Goal: Information Seeking & Learning: Learn about a topic

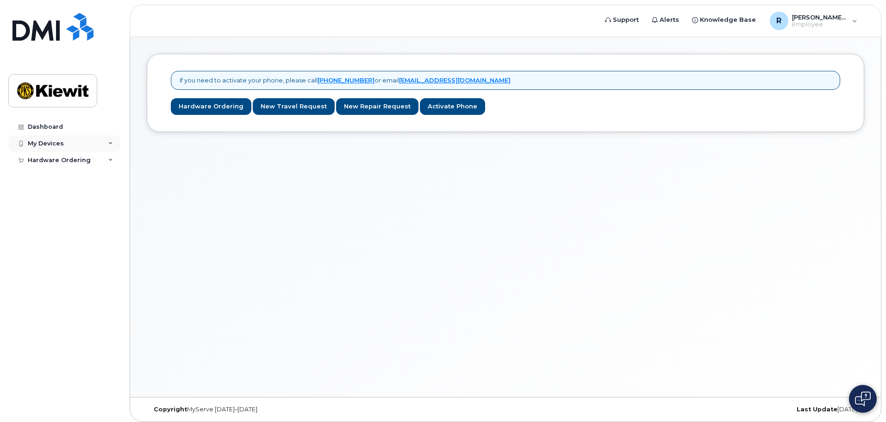
click at [95, 148] on div "My Devices" at bounding box center [64, 143] width 112 height 17
click at [79, 182] on div "Hardware Ordering" at bounding box center [64, 177] width 112 height 17
click at [39, 128] on div "Dashboard" at bounding box center [45, 126] width 35 height 7
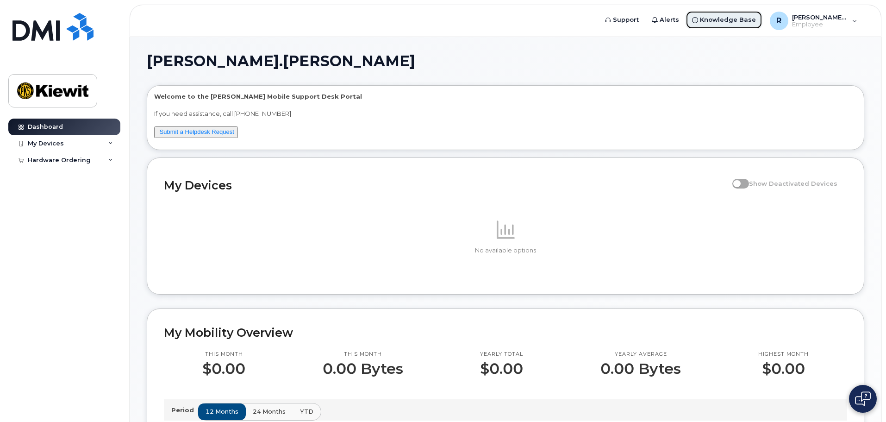
click at [738, 24] on span "Knowledge Base" at bounding box center [728, 19] width 56 height 9
drag, startPoint x: 746, startPoint y: 63, endPoint x: 718, endPoint y: 79, distance: 31.7
click at [746, 63] on h1 "[PERSON_NAME].[PERSON_NAME]" at bounding box center [503, 61] width 713 height 15
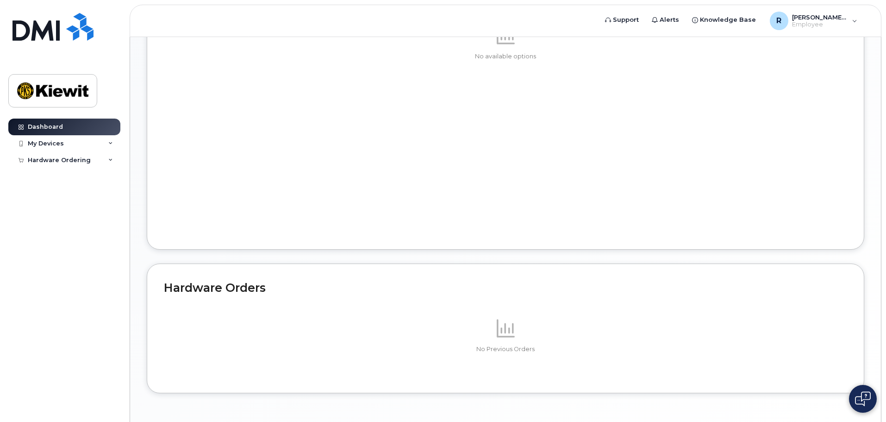
scroll to position [450, 0]
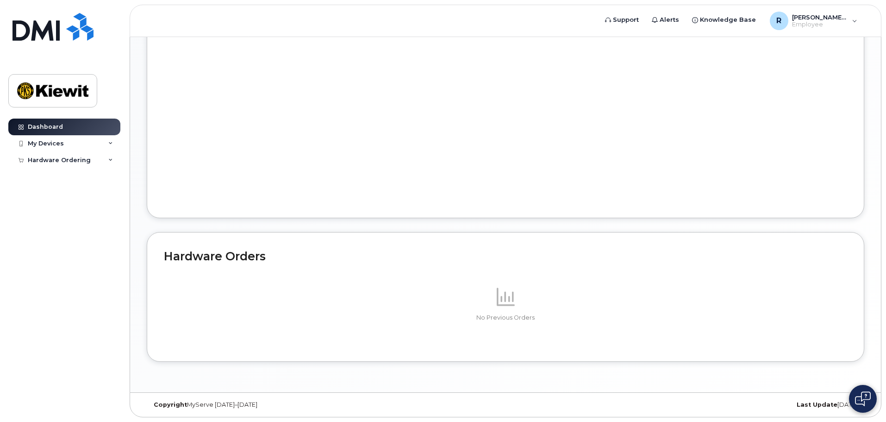
click at [579, 23] on header "Support Alerts Knowledge Base R Rachel.Salucci Employee English Français Sign o…" at bounding box center [506, 21] width 752 height 32
drag, startPoint x: 877, startPoint y: 6, endPoint x: 865, endPoint y: 33, distance: 29.1
click at [865, 33] on div "Support Alerts Knowledge Base R Rachel.Salucci Employee English Français Sign o…" at bounding box center [506, 21] width 752 height 32
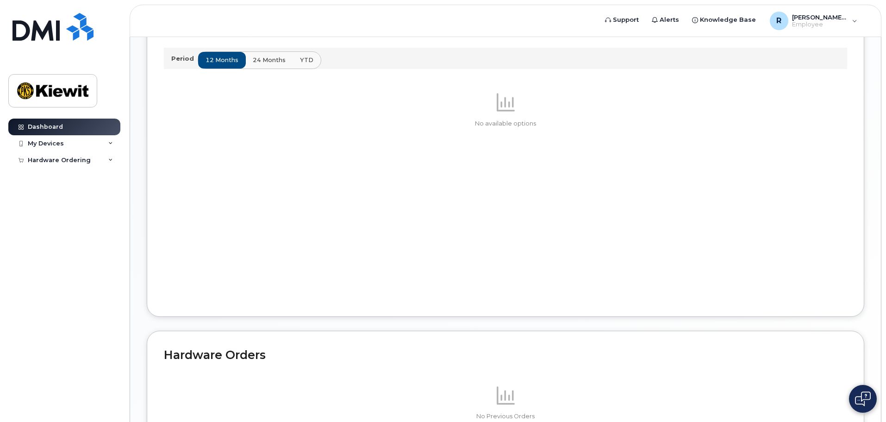
scroll to position [265, 0]
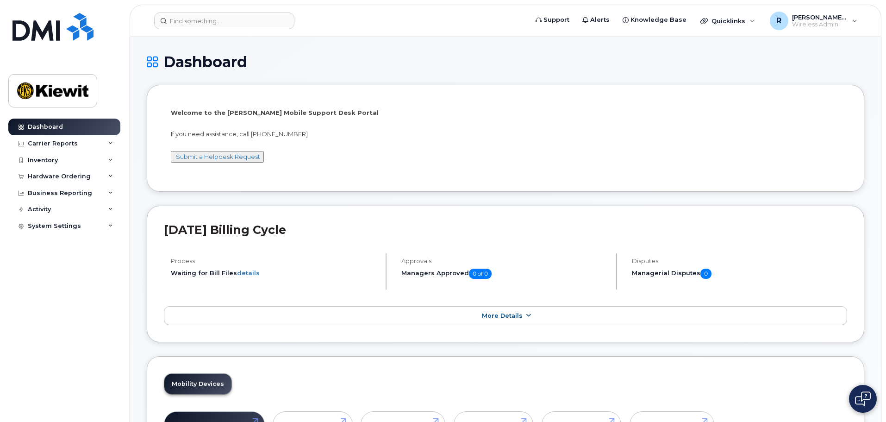
click at [499, 320] on link "More Details" at bounding box center [505, 315] width 683 height 19
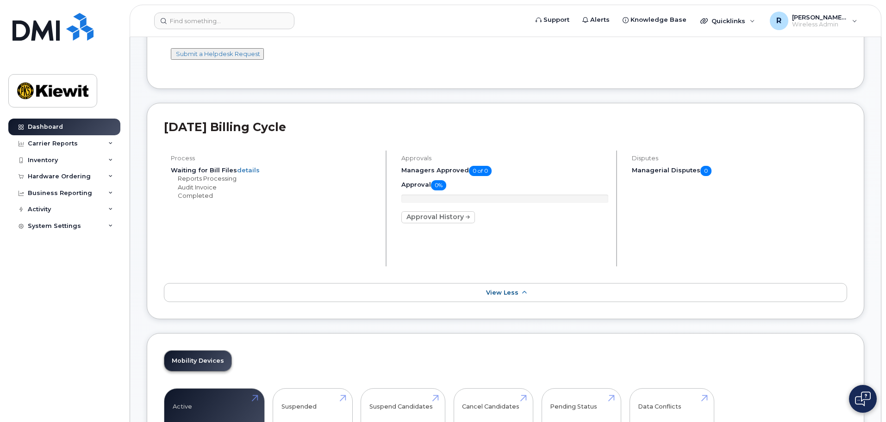
scroll to position [232, 0]
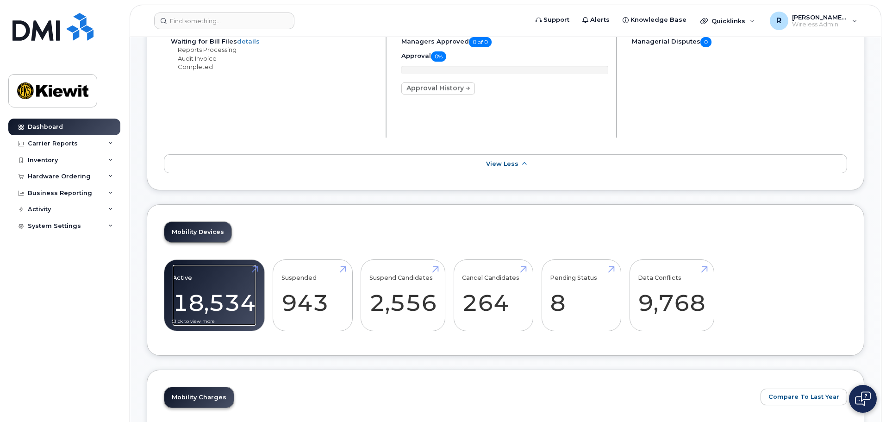
click at [214, 290] on link "Active 18,534" at bounding box center [214, 295] width 83 height 61
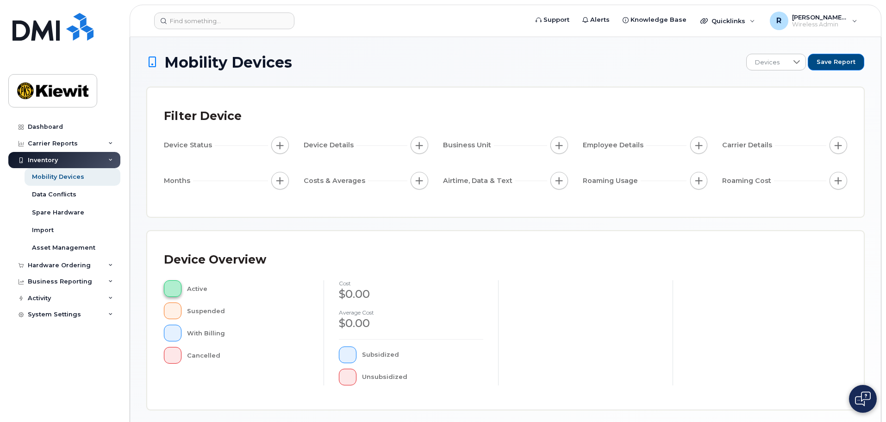
click at [167, 290] on button "button" at bounding box center [173, 288] width 18 height 17
click at [175, 285] on button "button" at bounding box center [173, 288] width 18 height 17
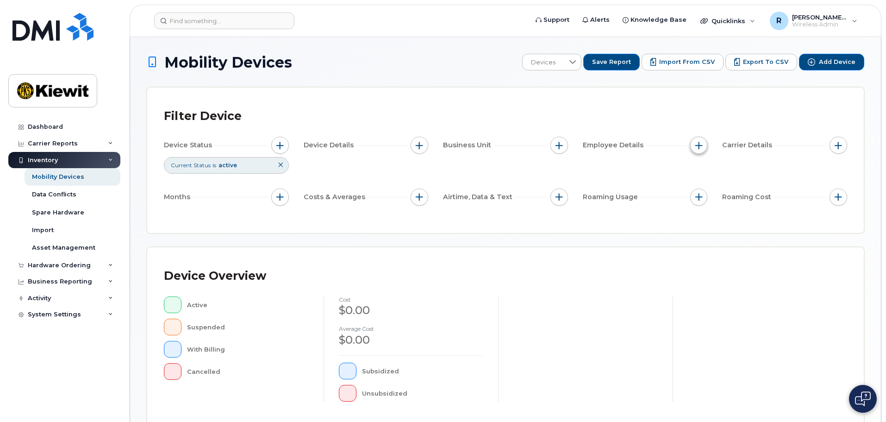
click at [702, 147] on span "button" at bounding box center [698, 145] width 7 height 7
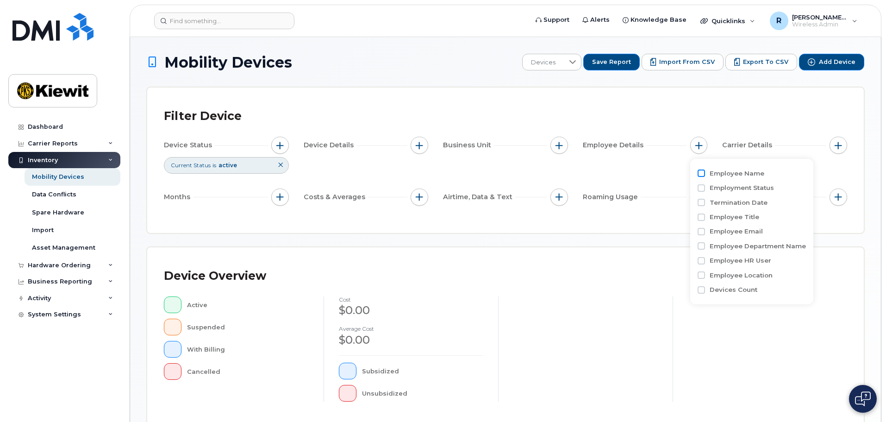
click at [700, 173] on input "Employee Name" at bounding box center [701, 172] width 7 height 7
checkbox input "true"
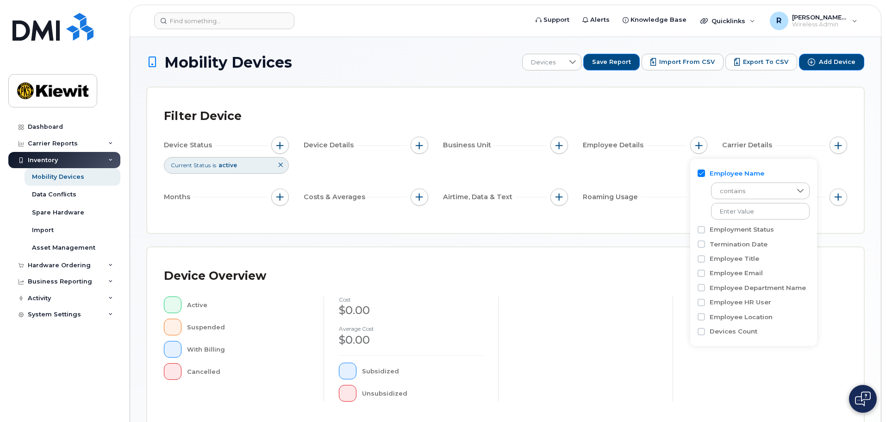
click at [650, 293] on div "Device Overview Active Suspended With Billing Cancelled cost $0.00 Average cost…" at bounding box center [505, 336] width 683 height 145
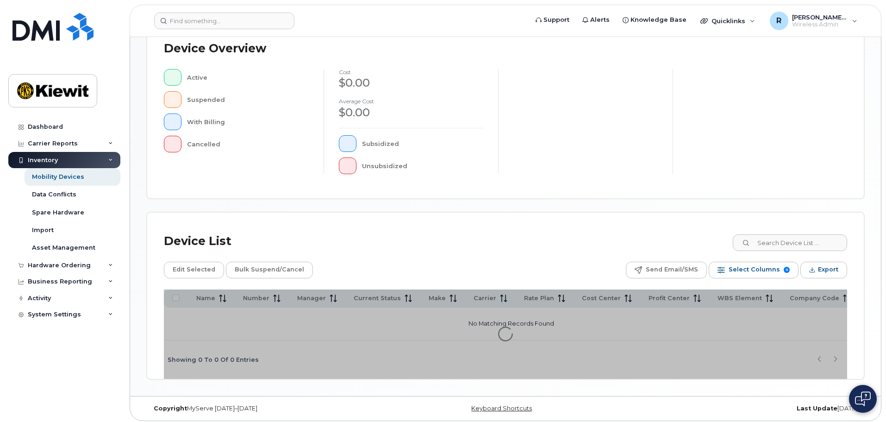
scroll to position [231, 0]
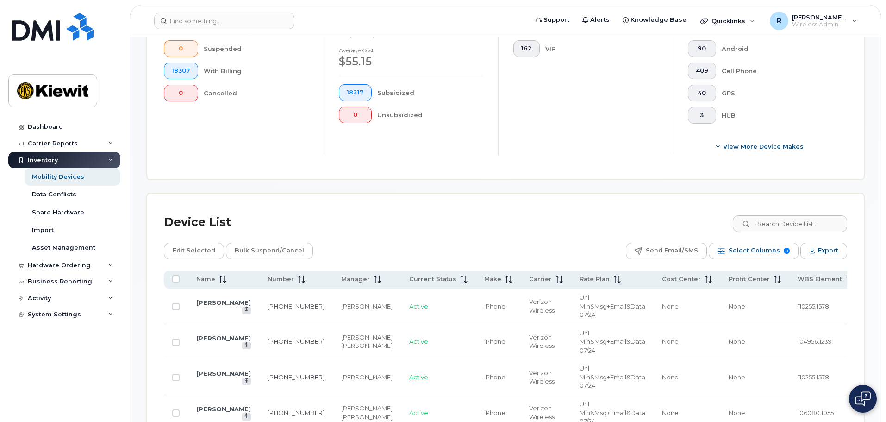
scroll to position [324, 0]
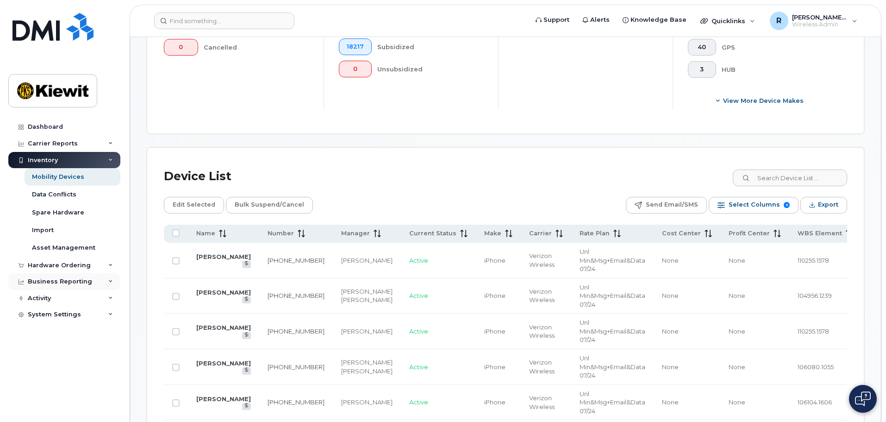
click at [107, 285] on div "Business Reporting" at bounding box center [64, 281] width 112 height 17
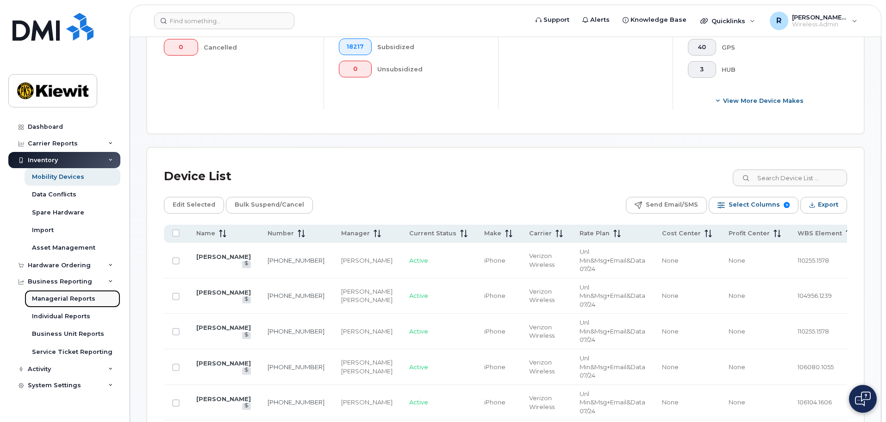
click at [94, 298] on link "Managerial Reports" at bounding box center [73, 299] width 96 height 18
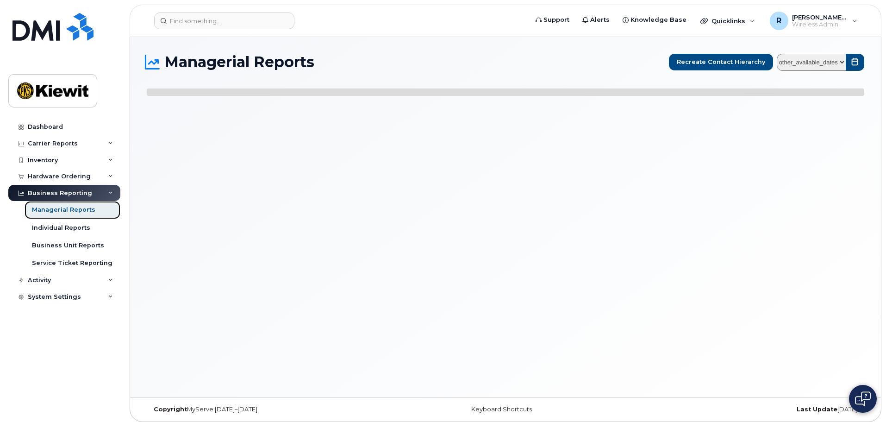
select select
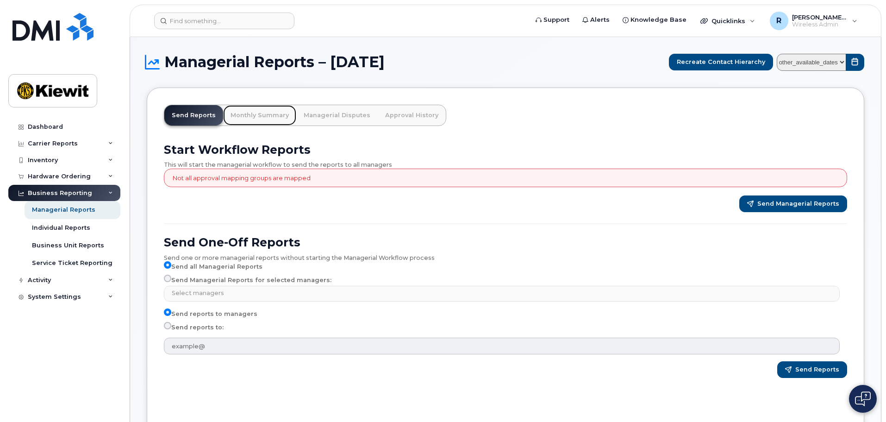
click at [266, 113] on link "Monthly Summary" at bounding box center [259, 115] width 73 height 20
click at [109, 160] on icon at bounding box center [110, 160] width 5 height 5
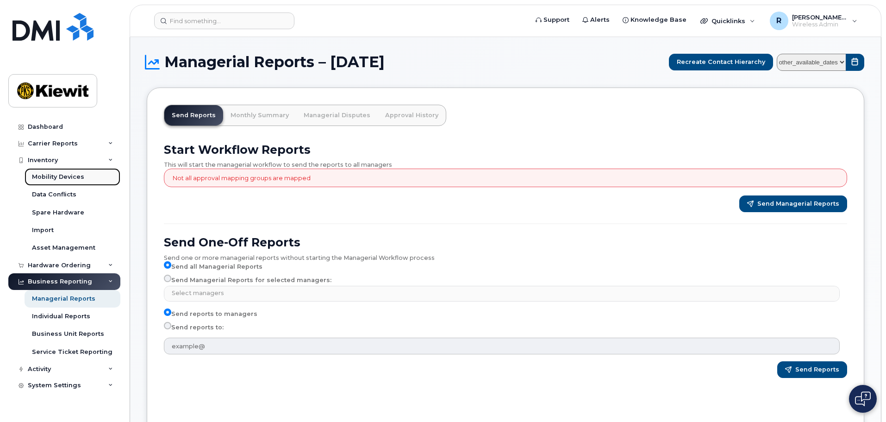
click at [57, 180] on div "Mobility Devices" at bounding box center [58, 177] width 52 height 8
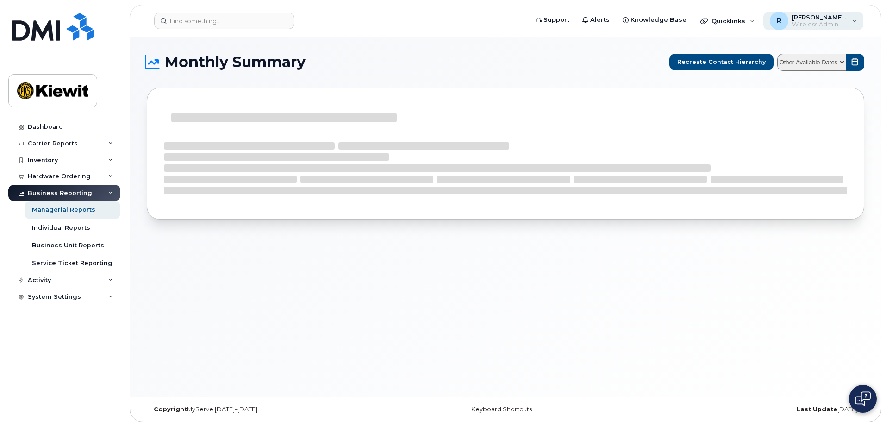
click at [852, 23] on div "R Rachel.Salucci Wireless Admin" at bounding box center [814, 21] width 100 height 19
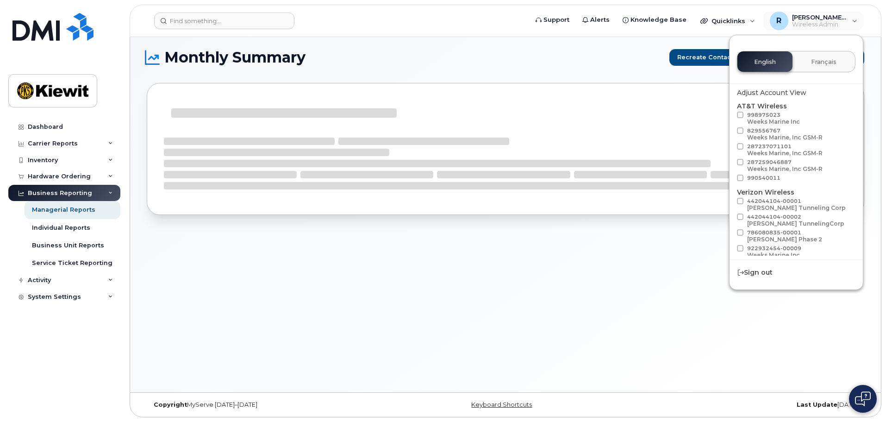
click at [755, 90] on div "Adjust Account View" at bounding box center [796, 93] width 119 height 10
click at [781, 94] on div "Adjust Account View" at bounding box center [796, 93] width 119 height 10
click at [790, 93] on div "Adjust Account View" at bounding box center [796, 93] width 119 height 10
drag, startPoint x: 743, startPoint y: 93, endPoint x: 834, endPoint y: 91, distance: 91.2
click at [834, 91] on div "Adjust Account View" at bounding box center [796, 93] width 119 height 10
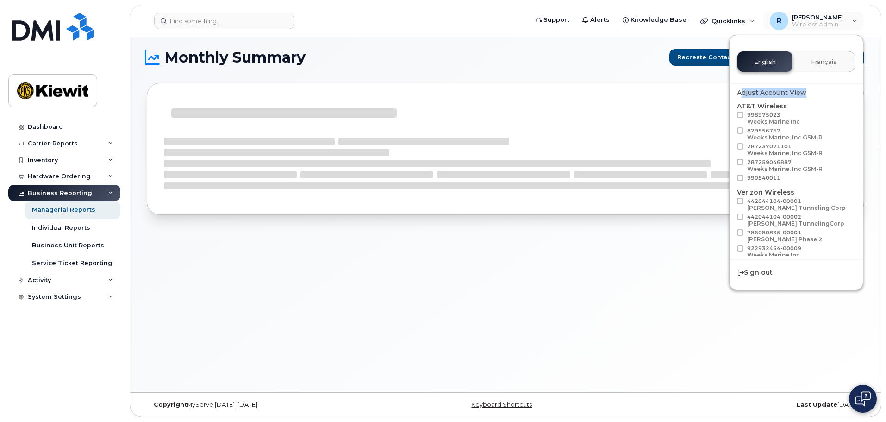
click at [828, 87] on div "Adjust Account View AT&T Wireless 998975023 Weeks Marine Inc 829556767 Weeks Ma…" at bounding box center [796, 168] width 133 height 176
select select
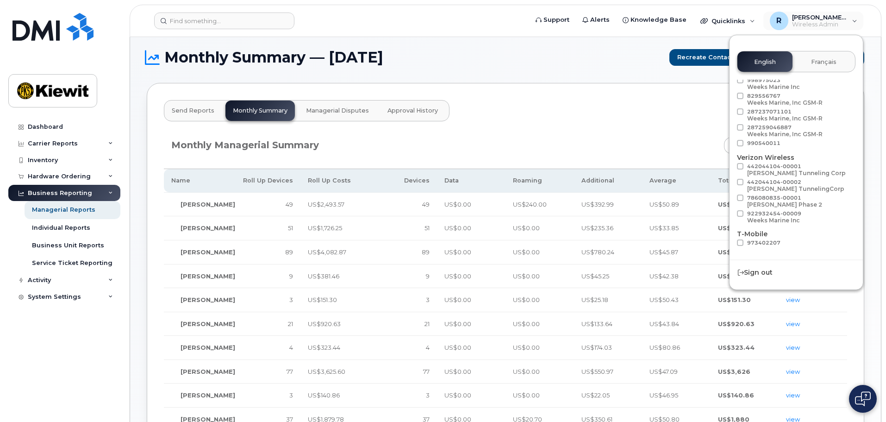
scroll to position [52, 0]
click at [793, 249] on span "Load more" at bounding box center [797, 247] width 34 height 9
click at [665, 126] on div "Monthly Managerial Summary Name Roll Up Devices Roll Up Costs Devices Data Roam…" at bounding box center [505, 411] width 695 height 575
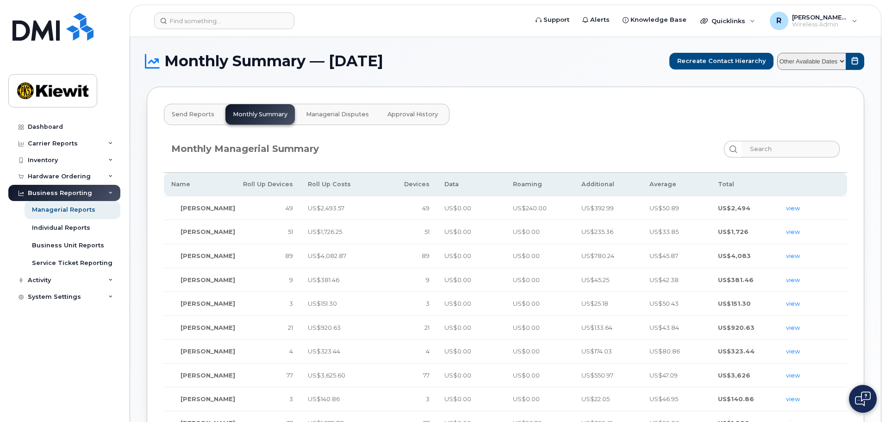
scroll to position [0, 0]
click at [87, 162] on div "Inventory" at bounding box center [64, 160] width 112 height 17
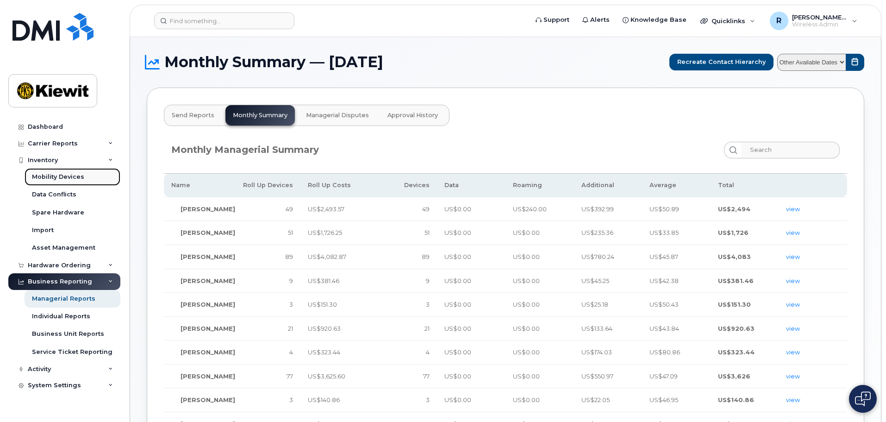
click at [59, 177] on div "Mobility Devices" at bounding box center [58, 177] width 52 height 8
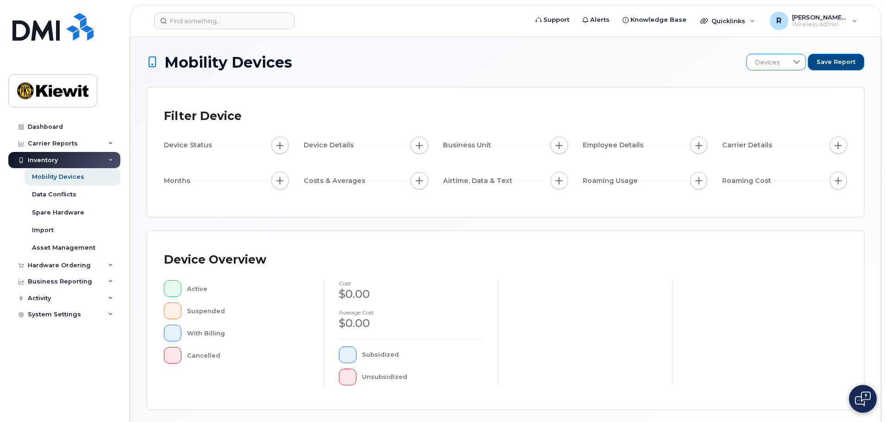
click at [776, 68] on span "Devices" at bounding box center [767, 62] width 41 height 17
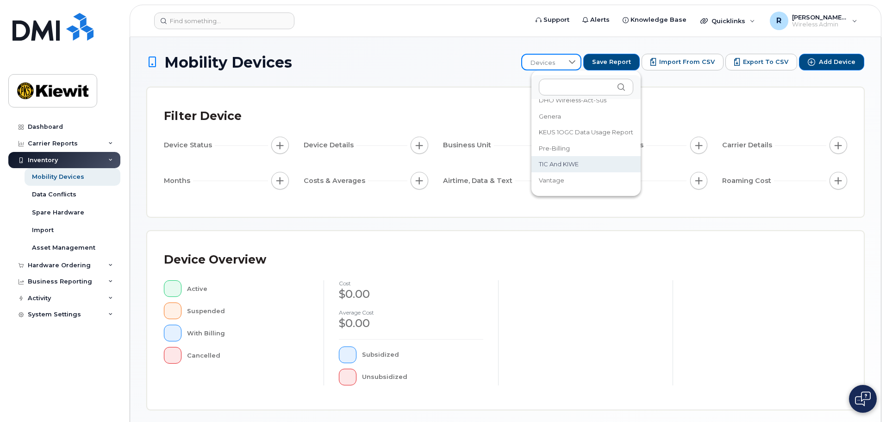
scroll to position [123, 0]
click at [726, 94] on div "Filter Device Device Status Device Details Business Unit Employee Details Carri…" at bounding box center [505, 152] width 717 height 129
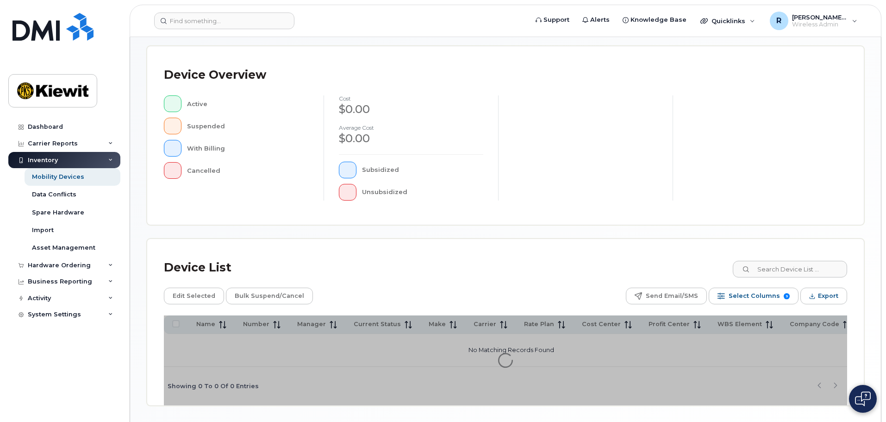
scroll to position [215, 0]
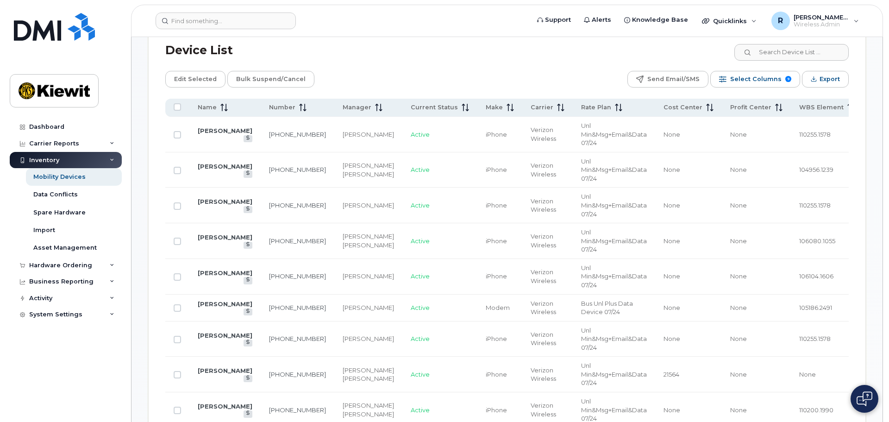
scroll to position [446, 0]
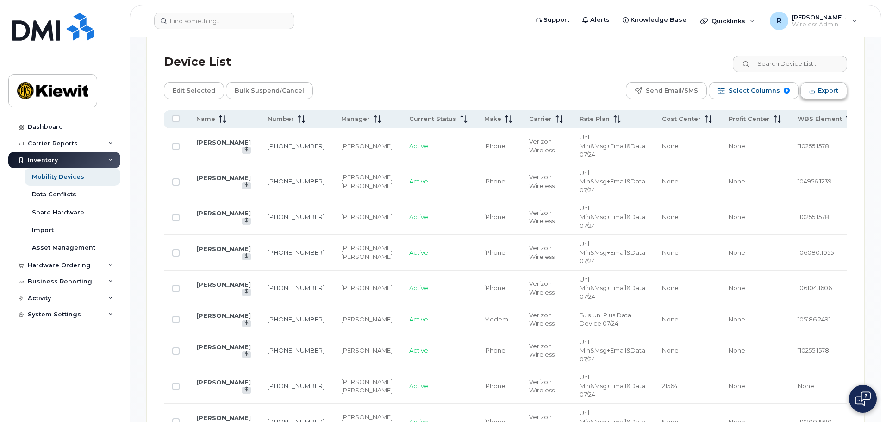
click at [815, 87] on button "Export" at bounding box center [824, 90] width 47 height 17
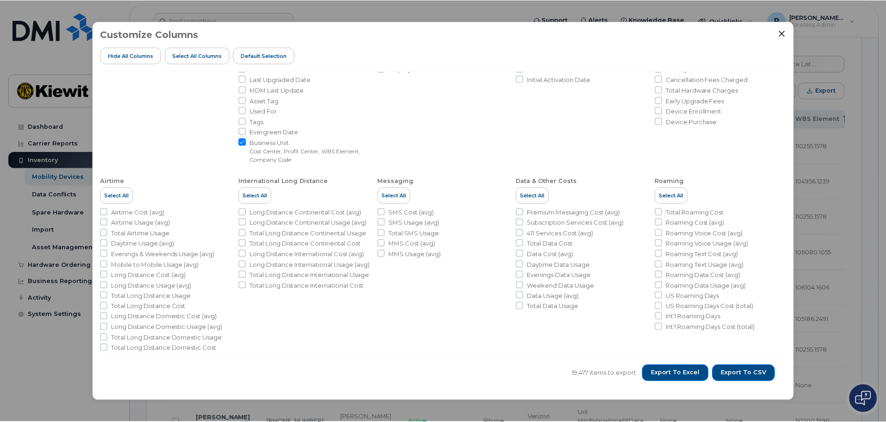
scroll to position [150, 0]
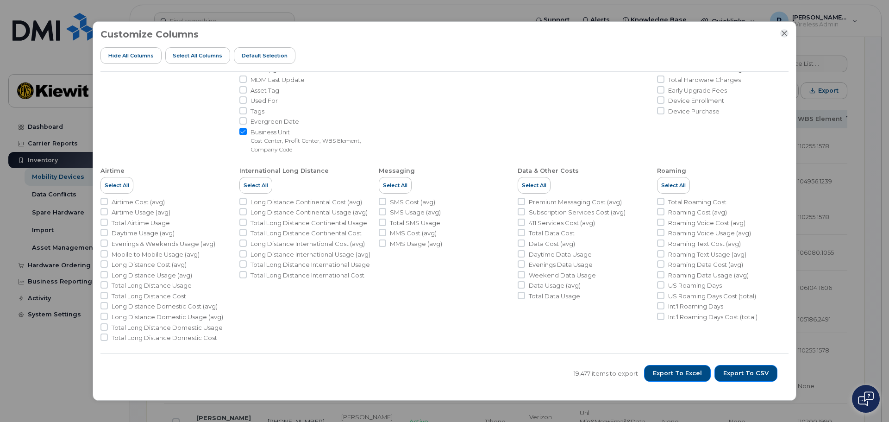
click at [785, 31] on icon "Close" at bounding box center [784, 33] width 7 height 7
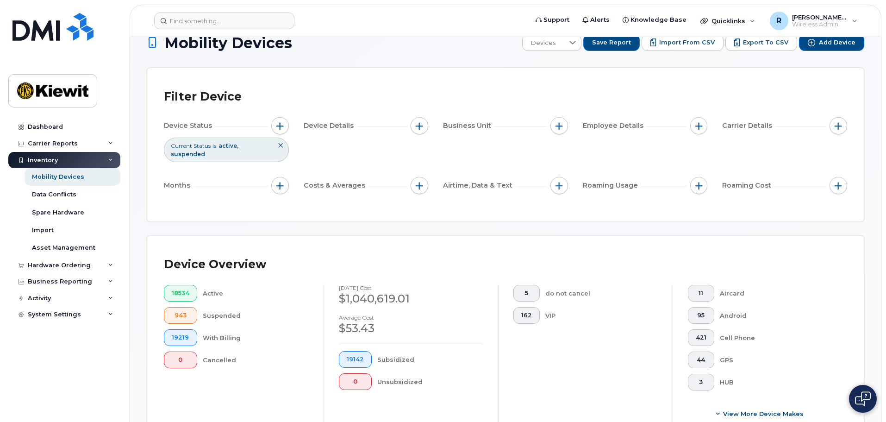
scroll to position [0, 0]
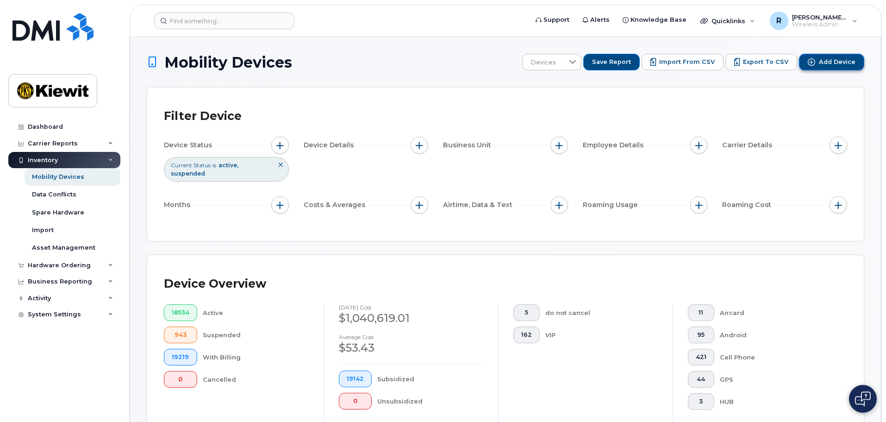
click at [811, 56] on button "Add Device" at bounding box center [831, 62] width 65 height 17
click at [114, 143] on div "Carrier Reports" at bounding box center [64, 143] width 112 height 17
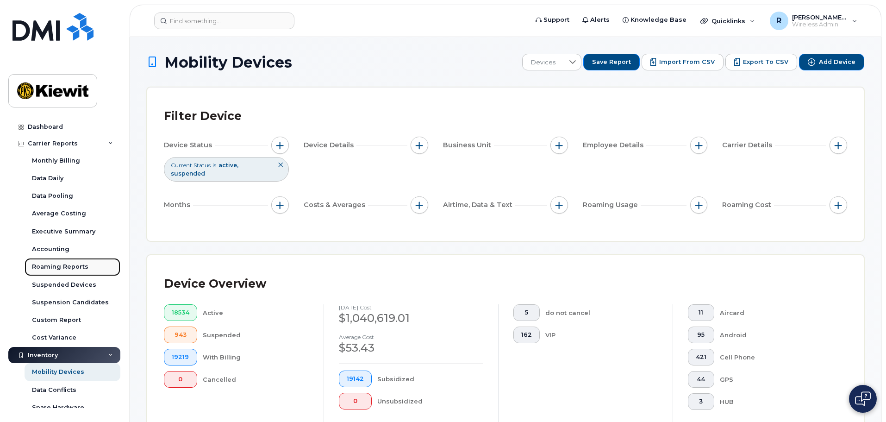
click at [79, 269] on div "Roaming Reports" at bounding box center [60, 267] width 56 height 8
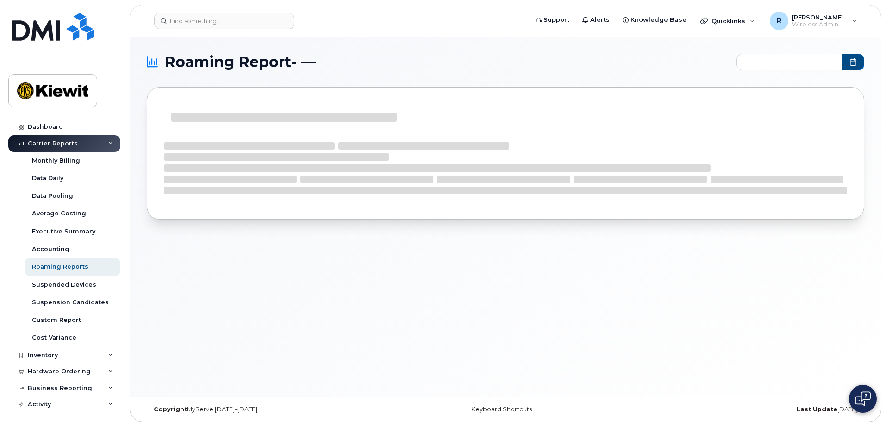
type input "2024-09 - 2025-07"
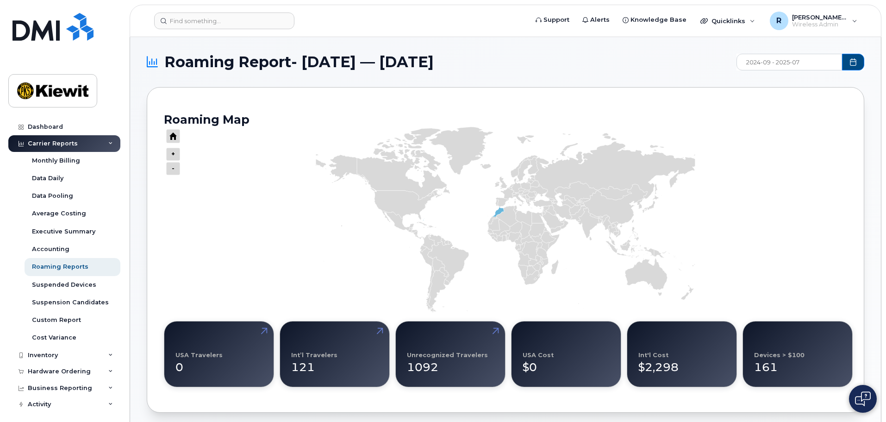
drag, startPoint x: 545, startPoint y: 65, endPoint x: 149, endPoint y: 61, distance: 396.9
click at [149, 61] on h1 "Roaming Report- September 2024 — July 2025" at bounding box center [439, 62] width 585 height 15
click at [52, 123] on div "Dashboard" at bounding box center [45, 126] width 35 height 7
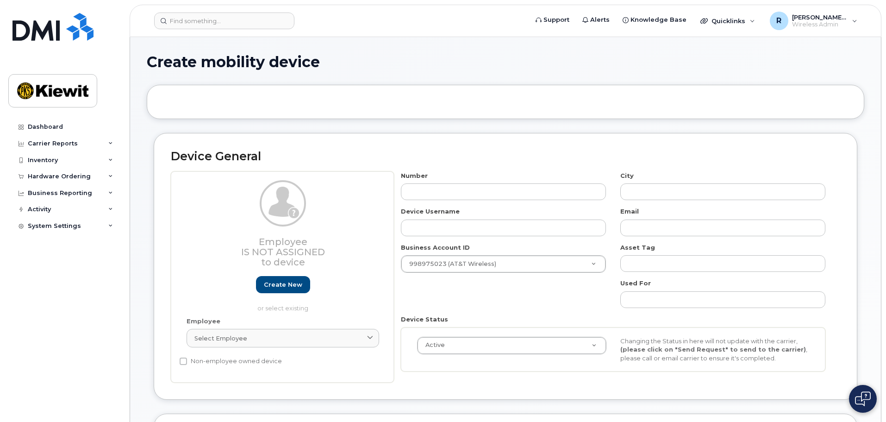
select select
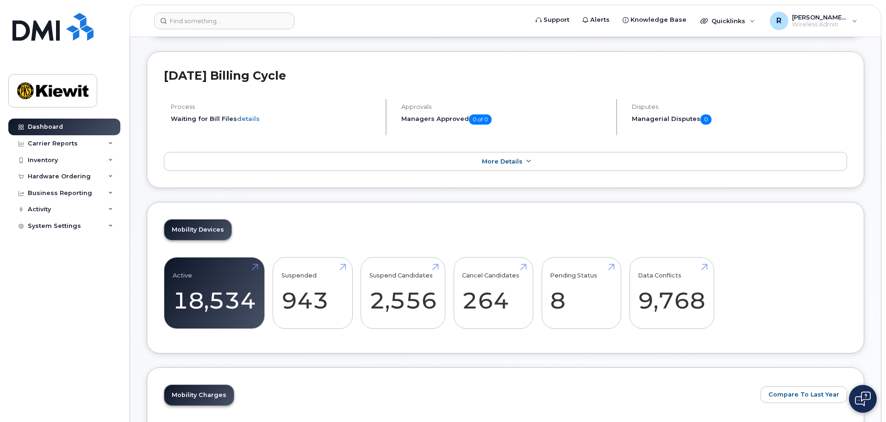
scroll to position [278, 0]
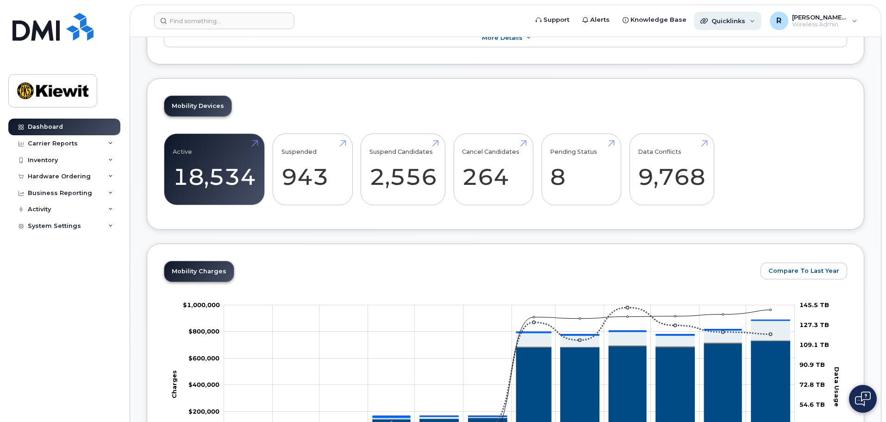
click at [736, 25] on div "Quicklinks" at bounding box center [728, 21] width 68 height 19
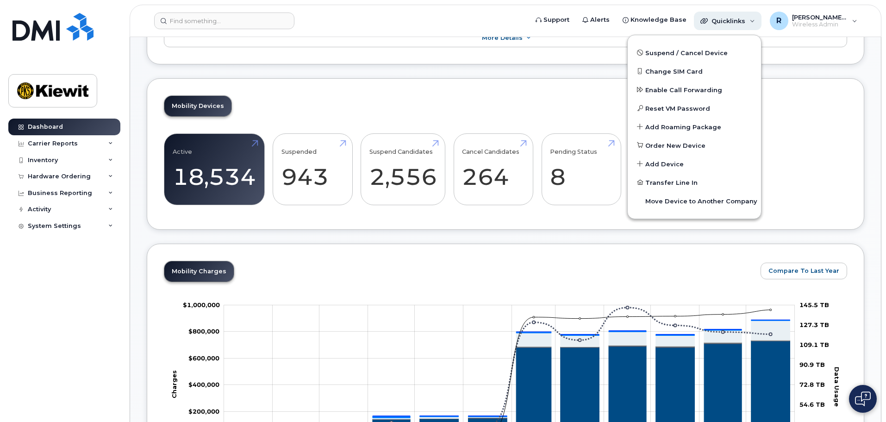
click at [736, 25] on div "Quicklinks" at bounding box center [728, 21] width 68 height 19
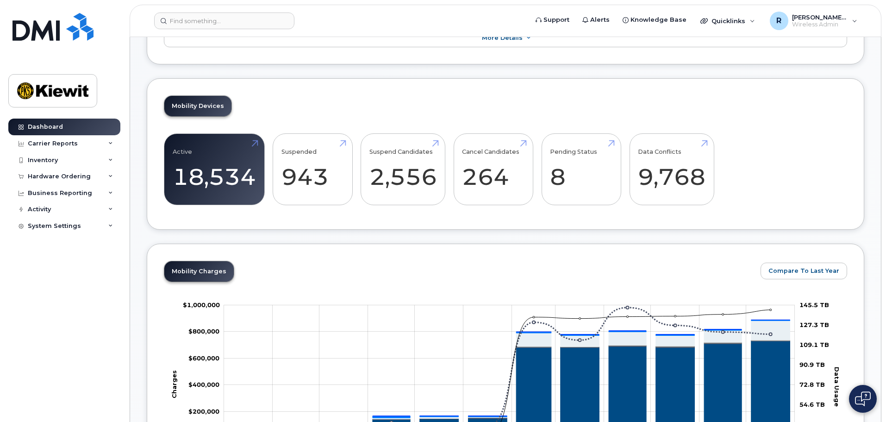
click at [328, 105] on div "Mobility Devices Active 18,534 Suspended 943 Suspend Candidates 2,556 Cancel Ca…" at bounding box center [506, 153] width 718 height 151
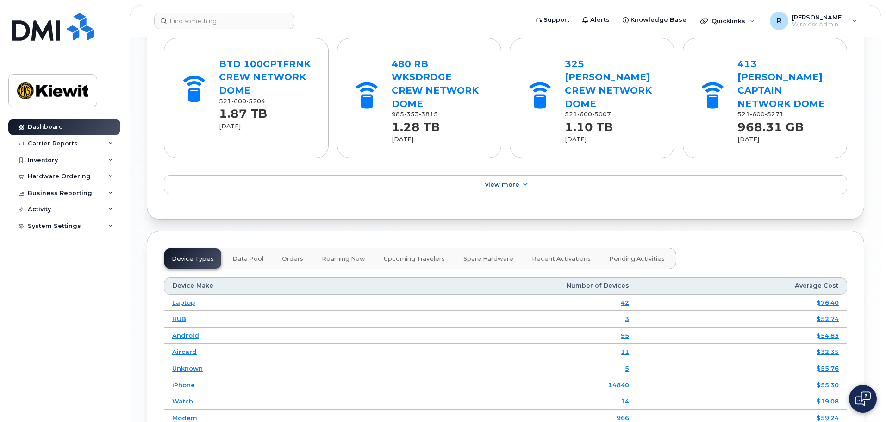
scroll to position [1111, 0]
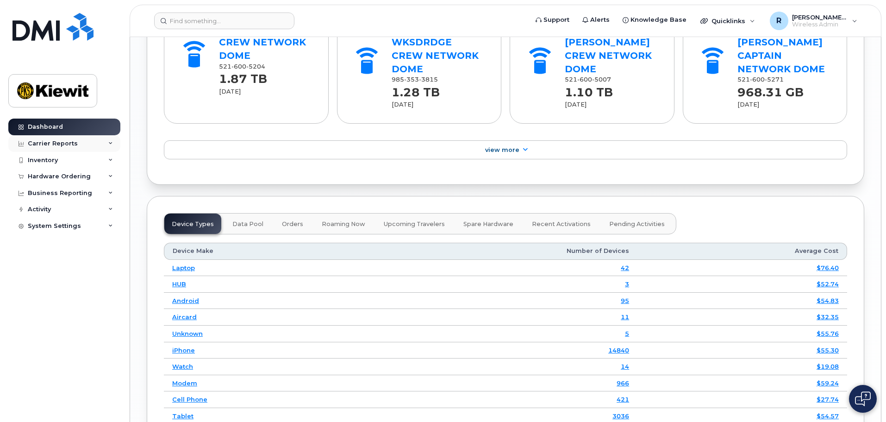
click at [52, 147] on div "Carrier Reports" at bounding box center [53, 143] width 50 height 7
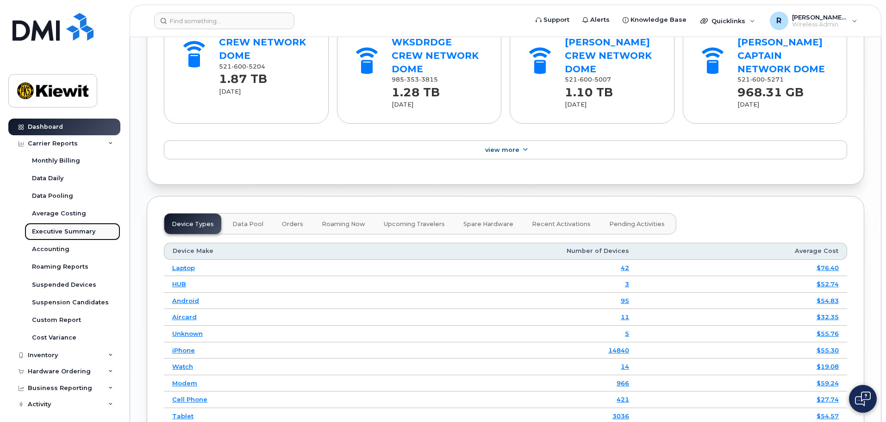
click at [80, 231] on div "Executive Summary" at bounding box center [63, 231] width 63 height 8
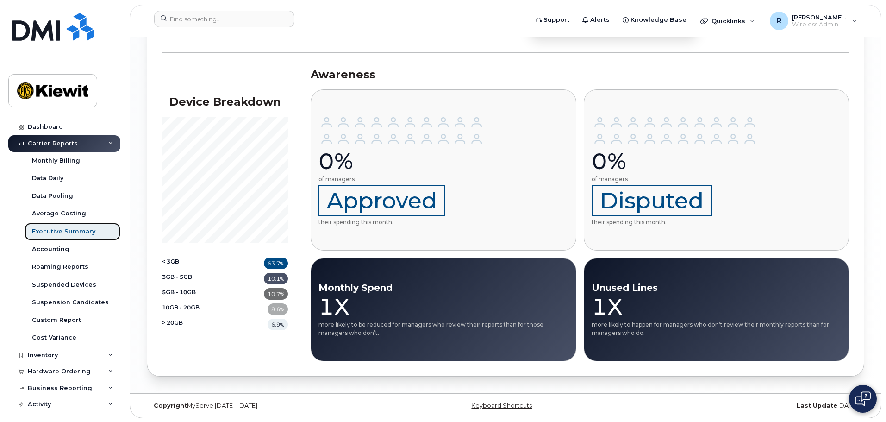
scroll to position [1098, 0]
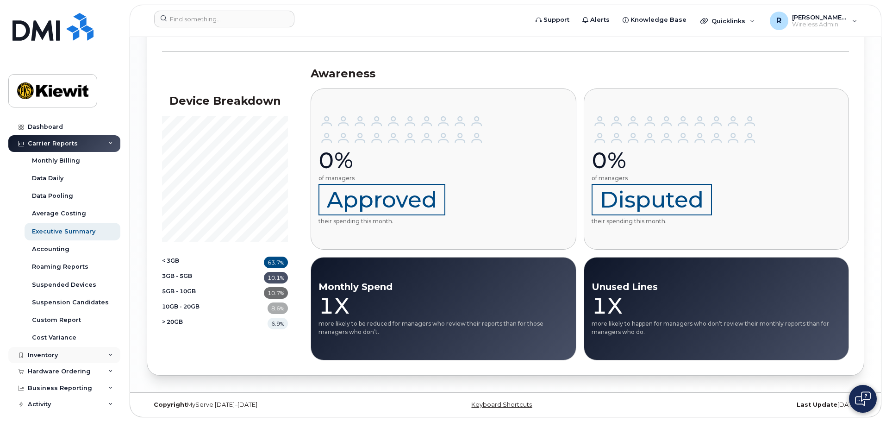
click at [73, 355] on div "Inventory" at bounding box center [64, 355] width 112 height 17
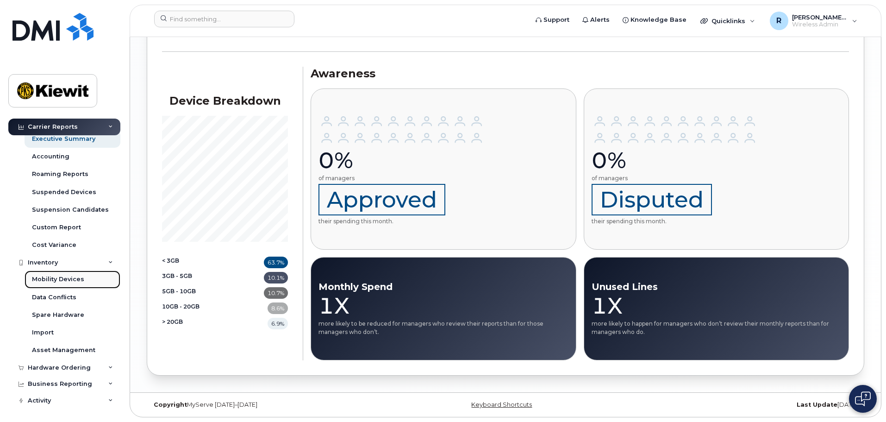
click at [76, 281] on div "Mobility Devices" at bounding box center [58, 279] width 52 height 8
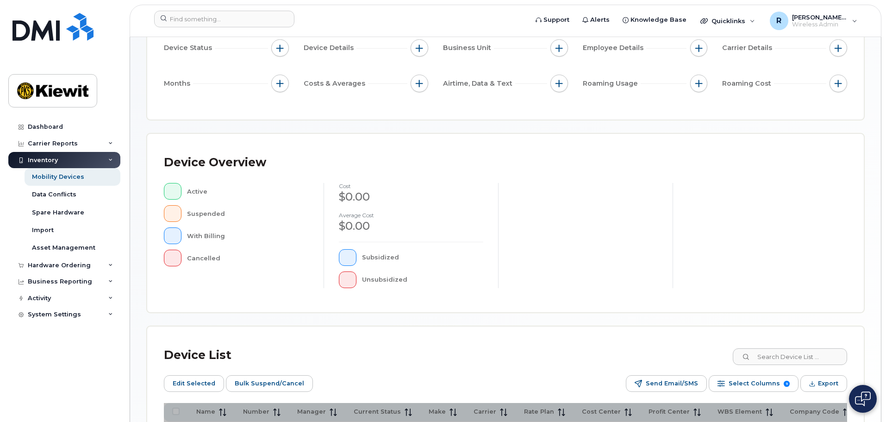
scroll to position [215, 0]
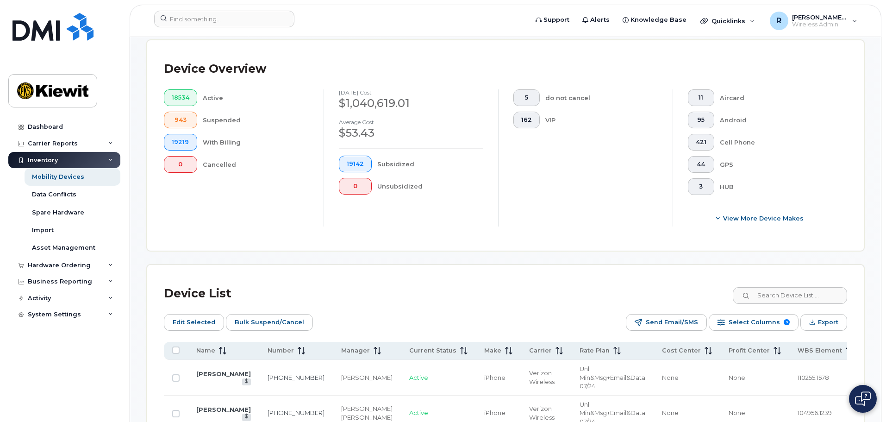
click at [803, 232] on div "Device Overview 18534 Active 943 Suspended 19219 With Billing 0 Cancelled [DATE…" at bounding box center [505, 145] width 717 height 210
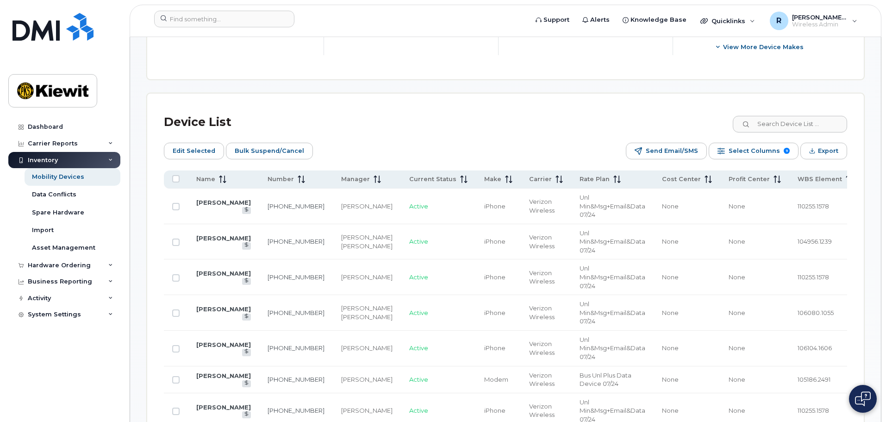
scroll to position [400, 0]
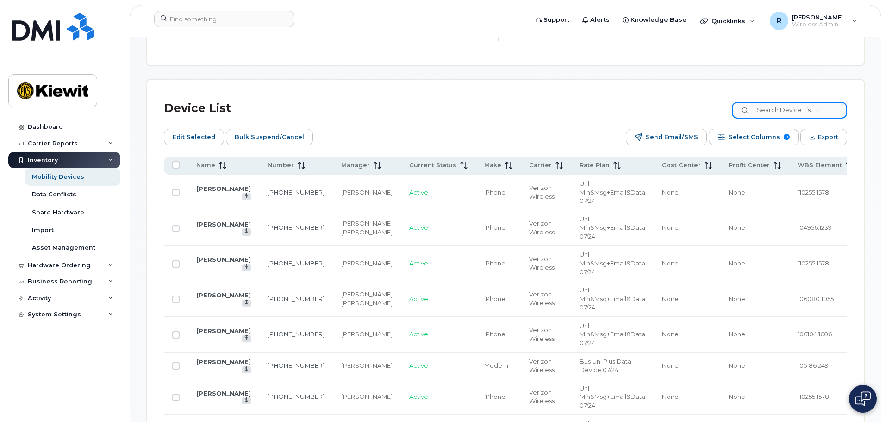
click at [814, 106] on input at bounding box center [789, 110] width 115 height 17
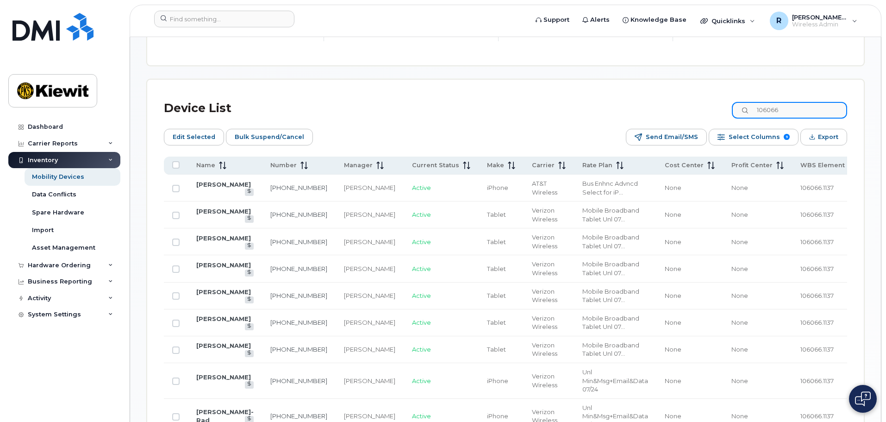
type input "106066"
click at [749, 108] on icon at bounding box center [746, 111] width 6 height 6
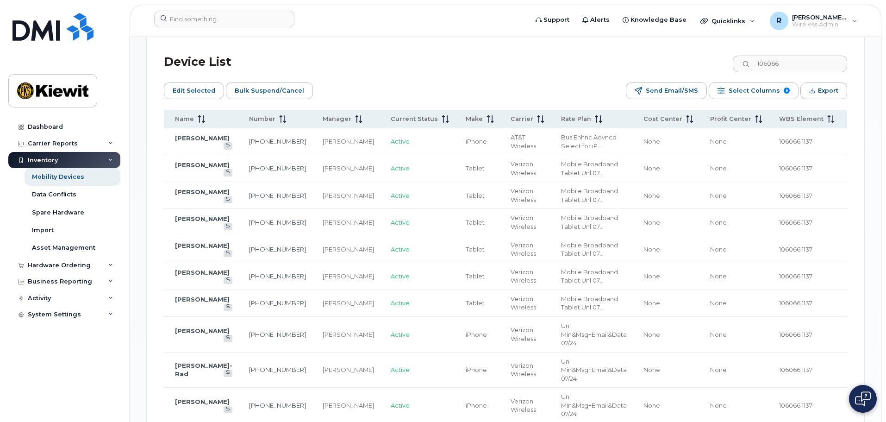
scroll to position [0, 38]
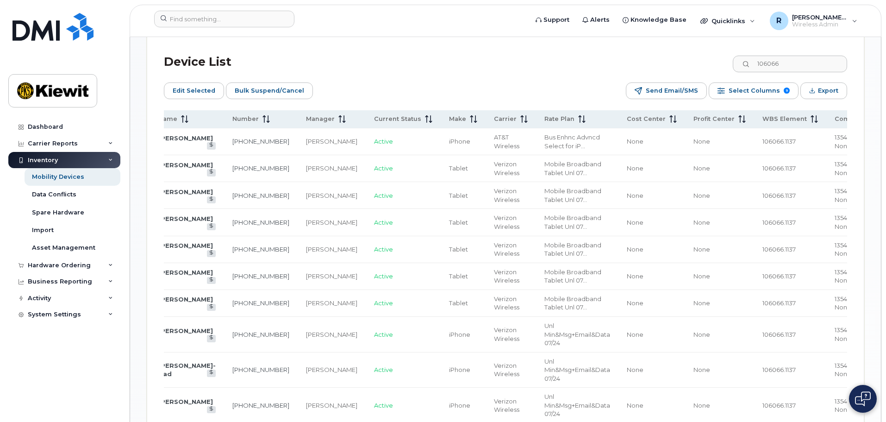
drag, startPoint x: 402, startPoint y: 255, endPoint x: 515, endPoint y: 251, distance: 113.0
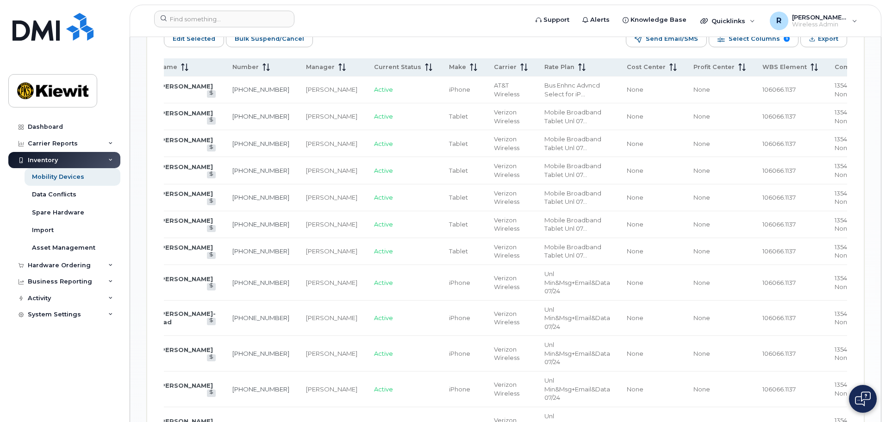
scroll to position [0, 0]
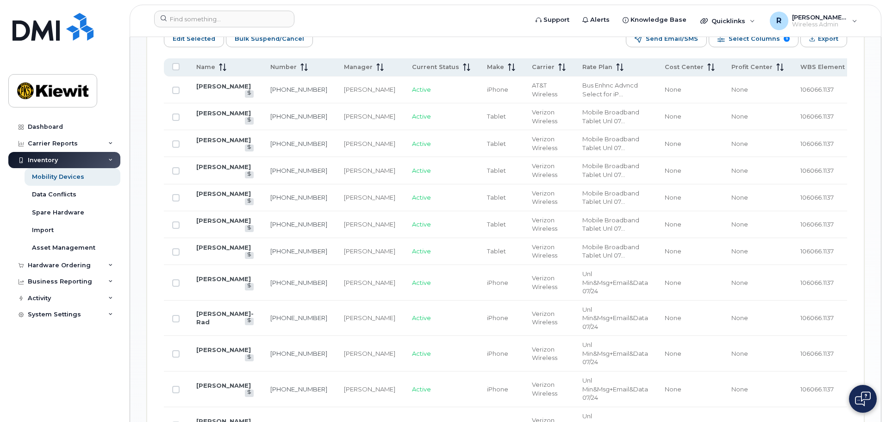
drag, startPoint x: 733, startPoint y: 232, endPoint x: 537, endPoint y: 250, distance: 197.6
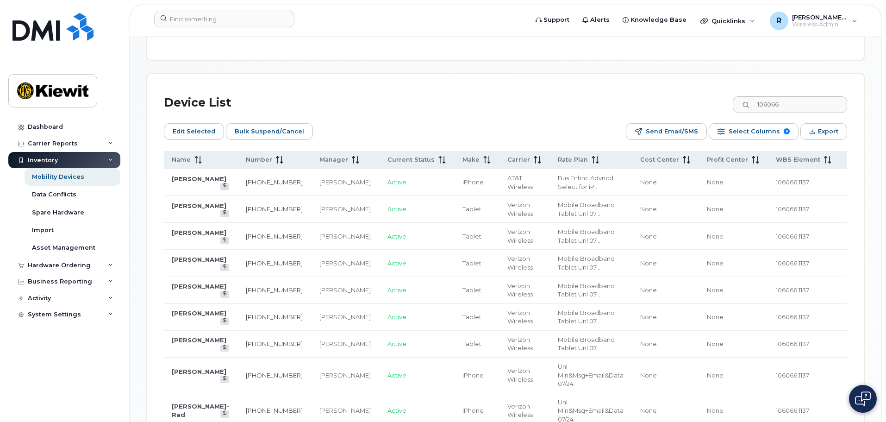
scroll to position [0, 38]
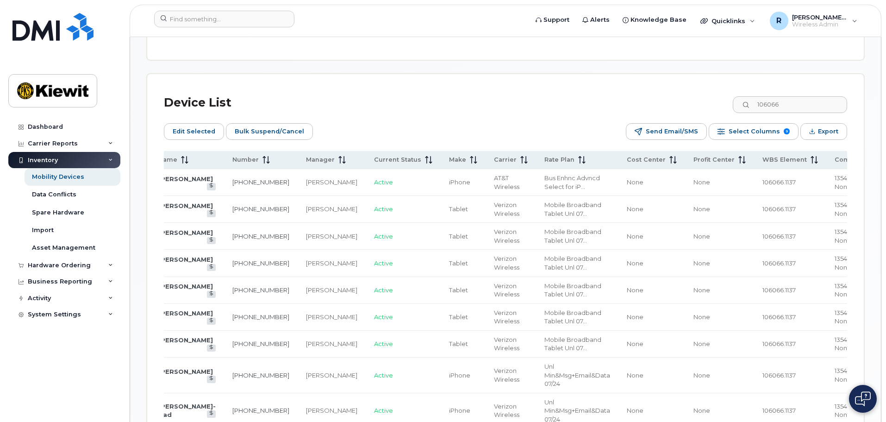
drag, startPoint x: 447, startPoint y: 249, endPoint x: 574, endPoint y: 239, distance: 127.2
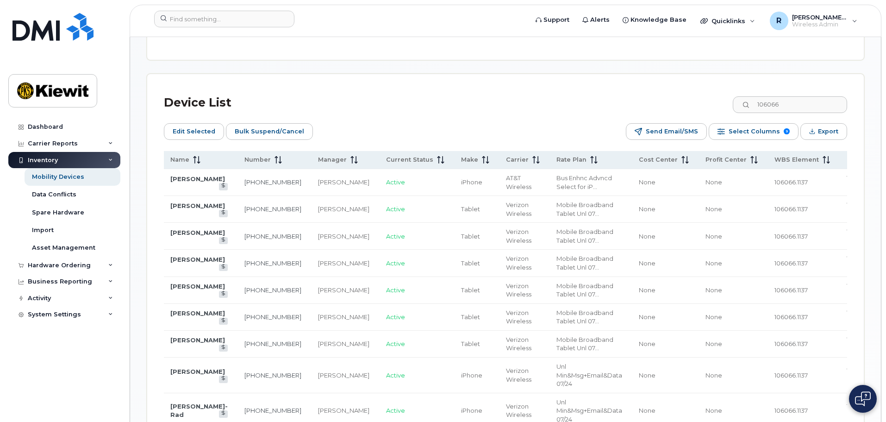
scroll to position [0, 0]
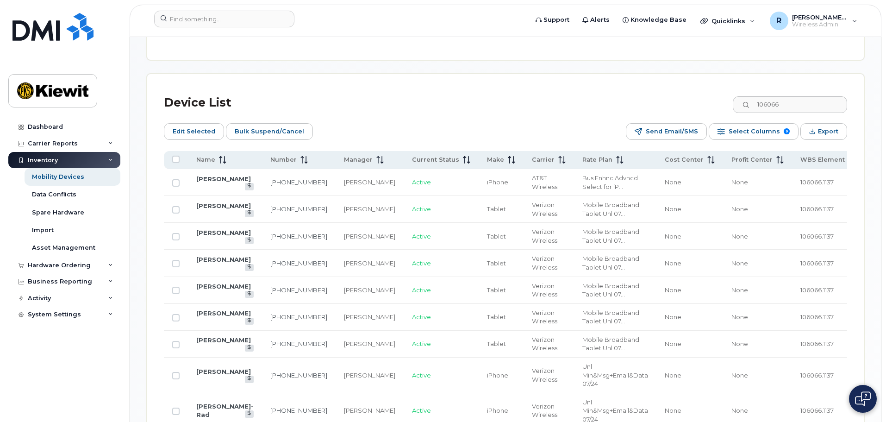
drag, startPoint x: 674, startPoint y: 246, endPoint x: 592, endPoint y: 240, distance: 82.2
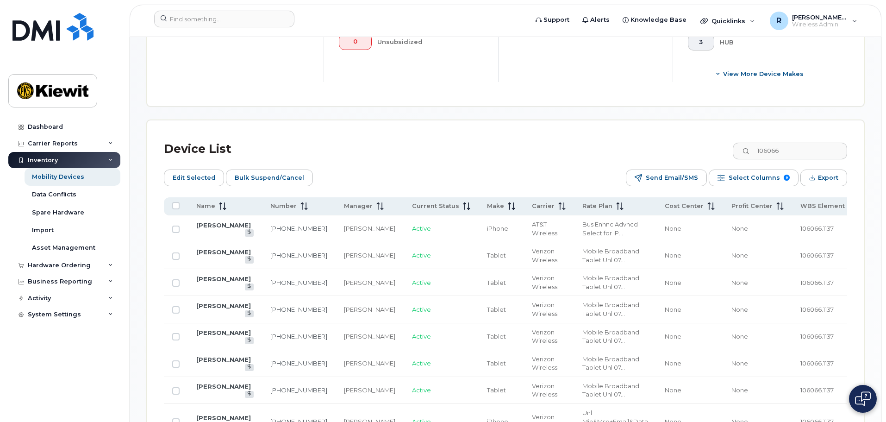
scroll to position [406, 0]
